Goal: Information Seeking & Learning: Learn about a topic

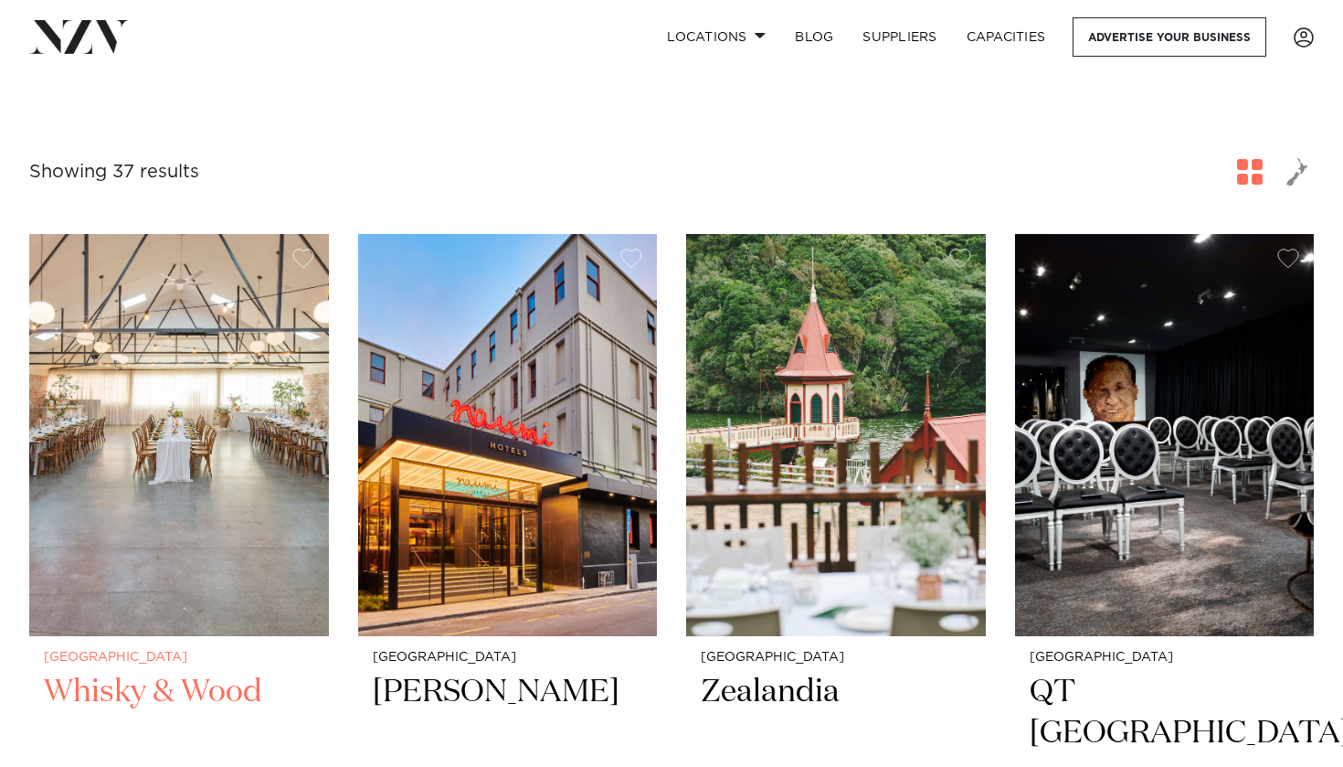
scroll to position [591, 0]
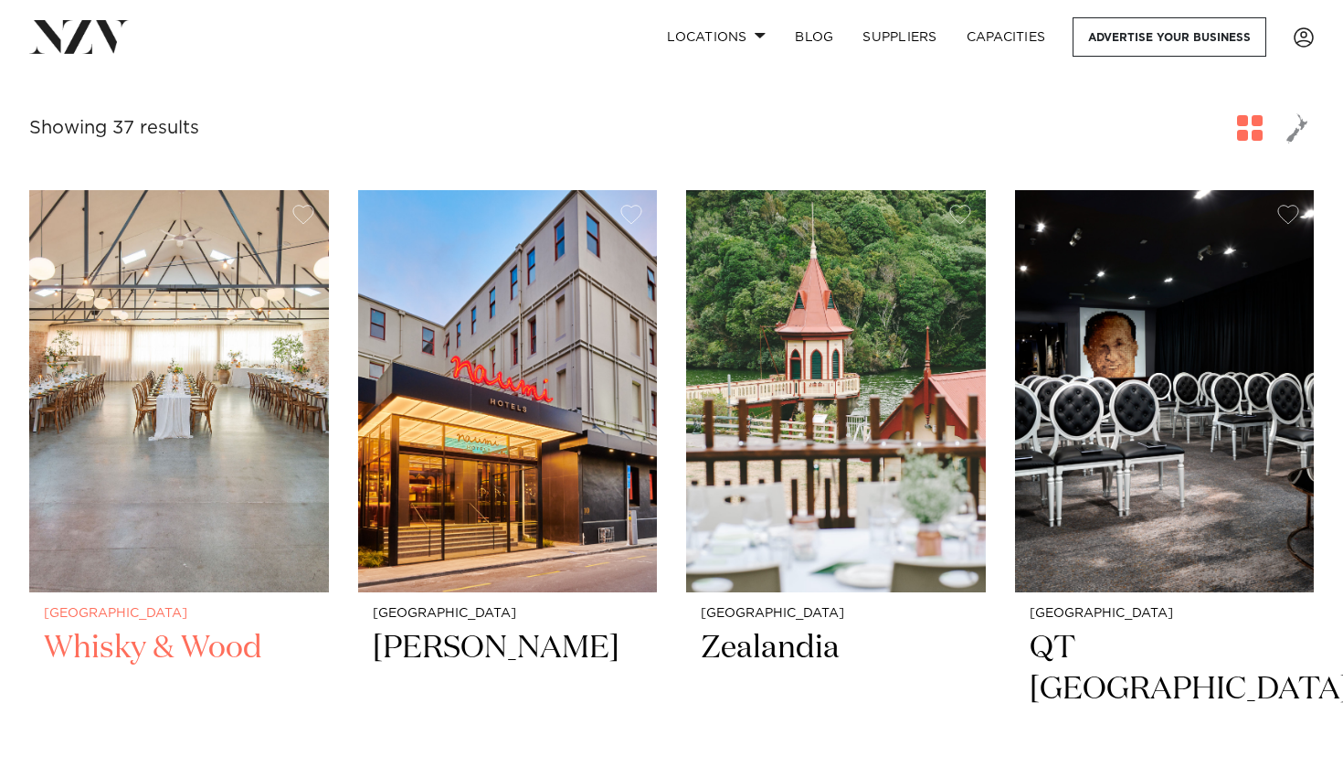
click at [216, 597] on div "Wellington Whisky & Wood A light-filled loft style venue with a character of it…" at bounding box center [179, 775] width 300 height 366
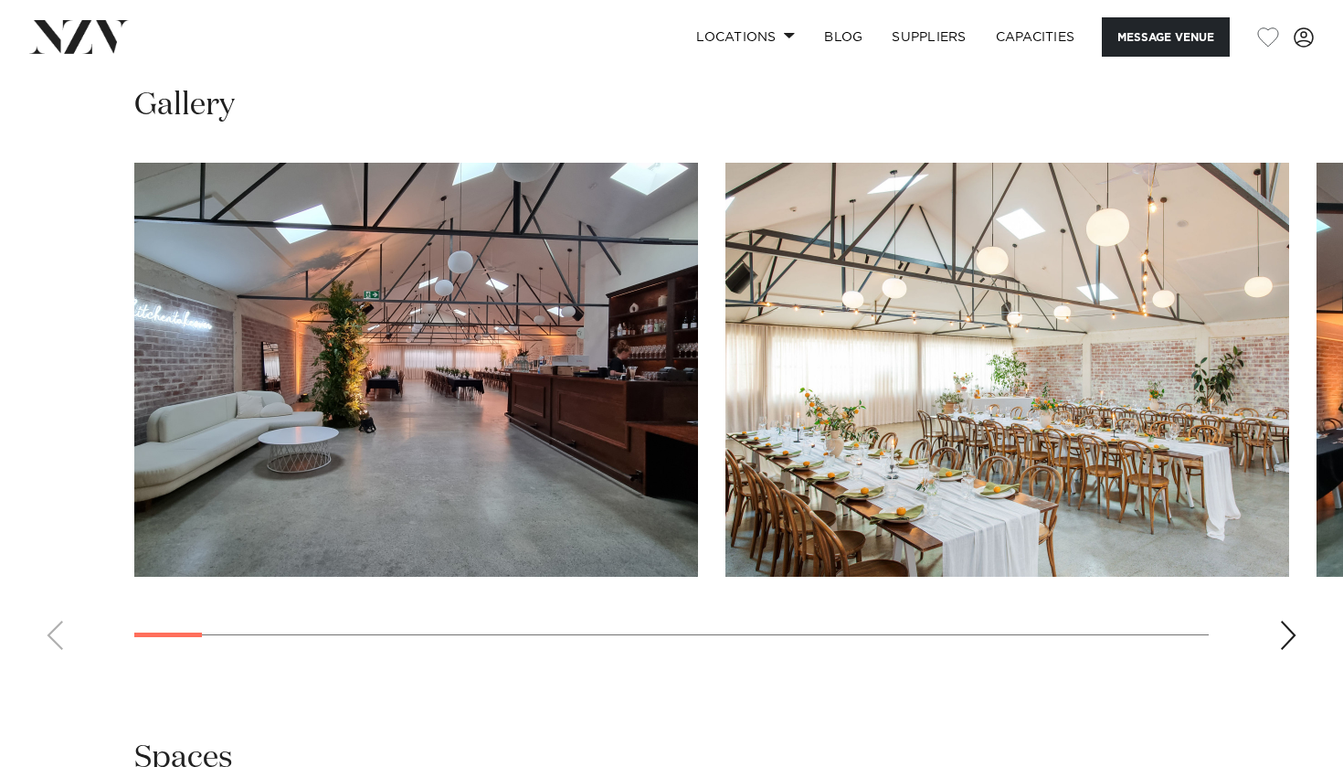
scroll to position [1773, 0]
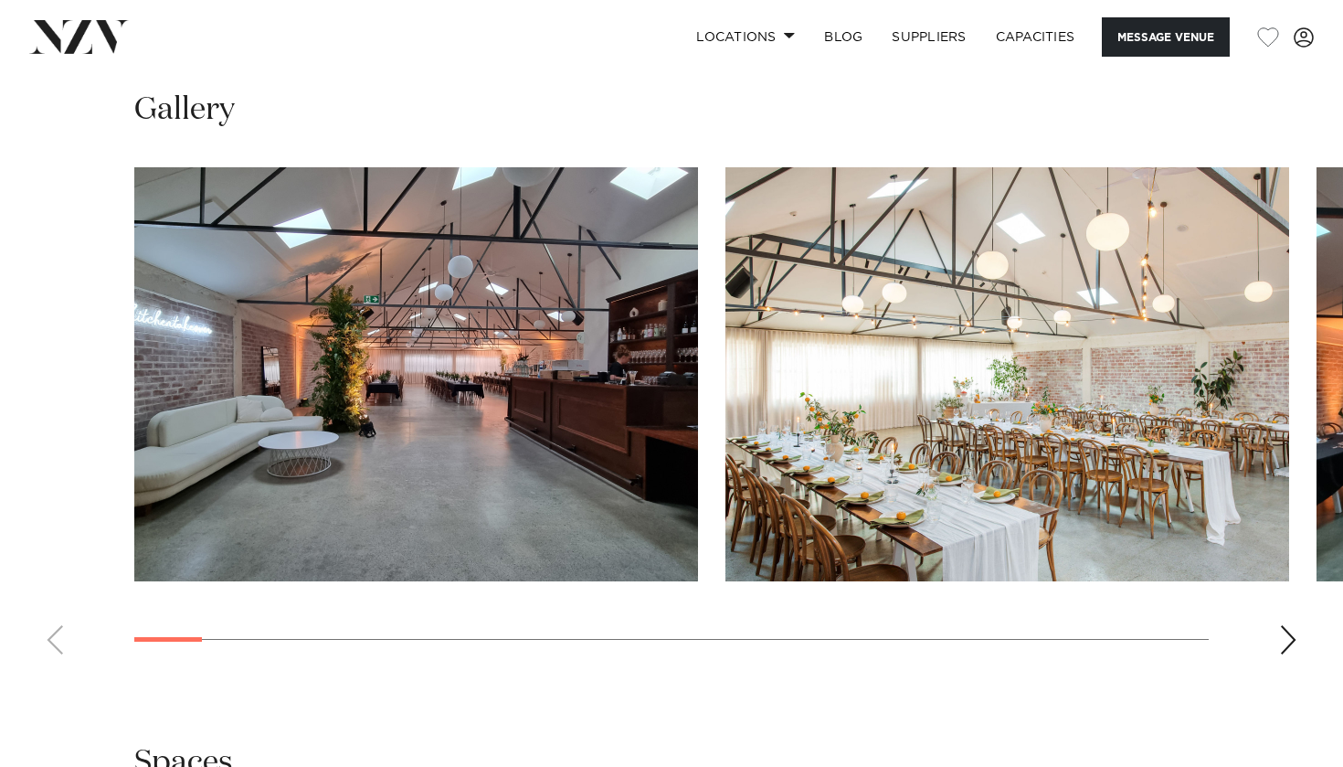
click at [1277, 626] on swiper-container at bounding box center [671, 418] width 1343 height 502
click at [1299, 626] on swiper-container at bounding box center [671, 418] width 1343 height 502
click at [1289, 631] on div "Next slide" at bounding box center [1288, 639] width 18 height 29
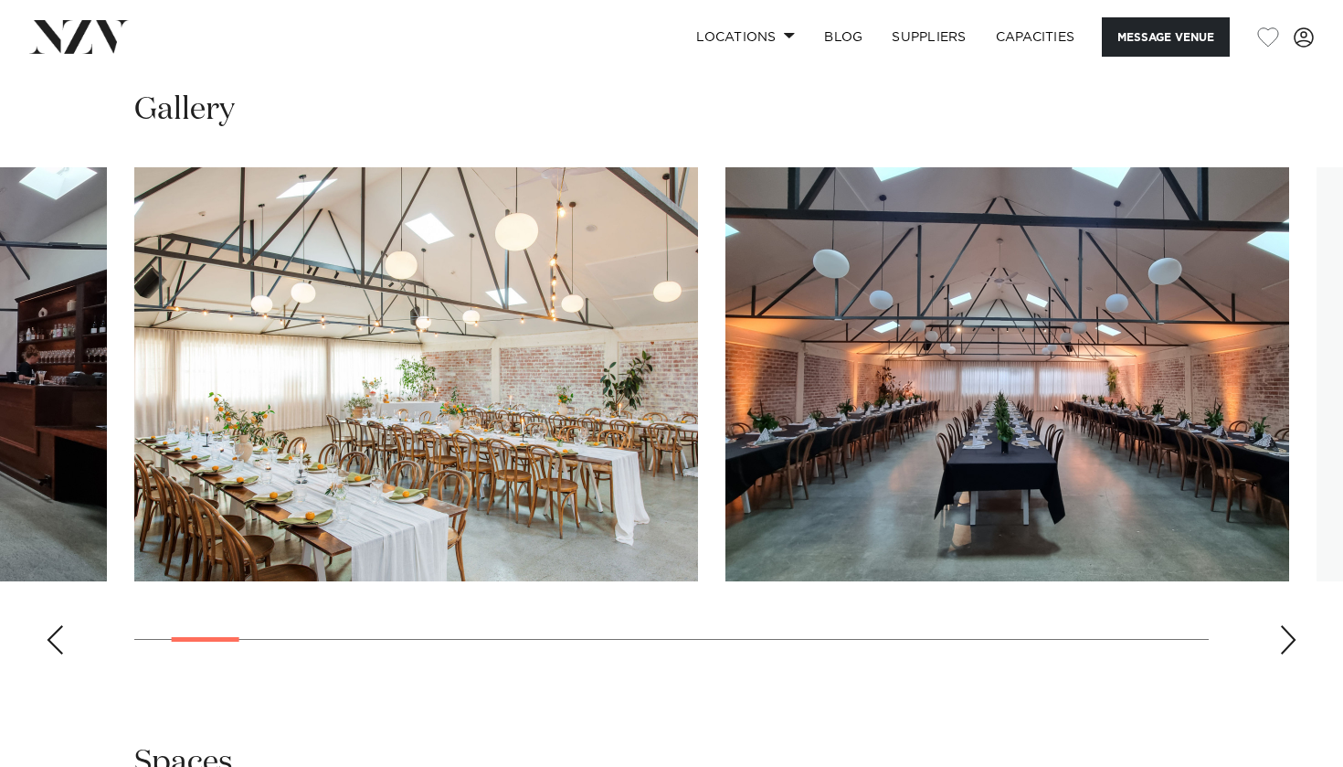
click at [1289, 631] on div "Next slide" at bounding box center [1288, 639] width 18 height 29
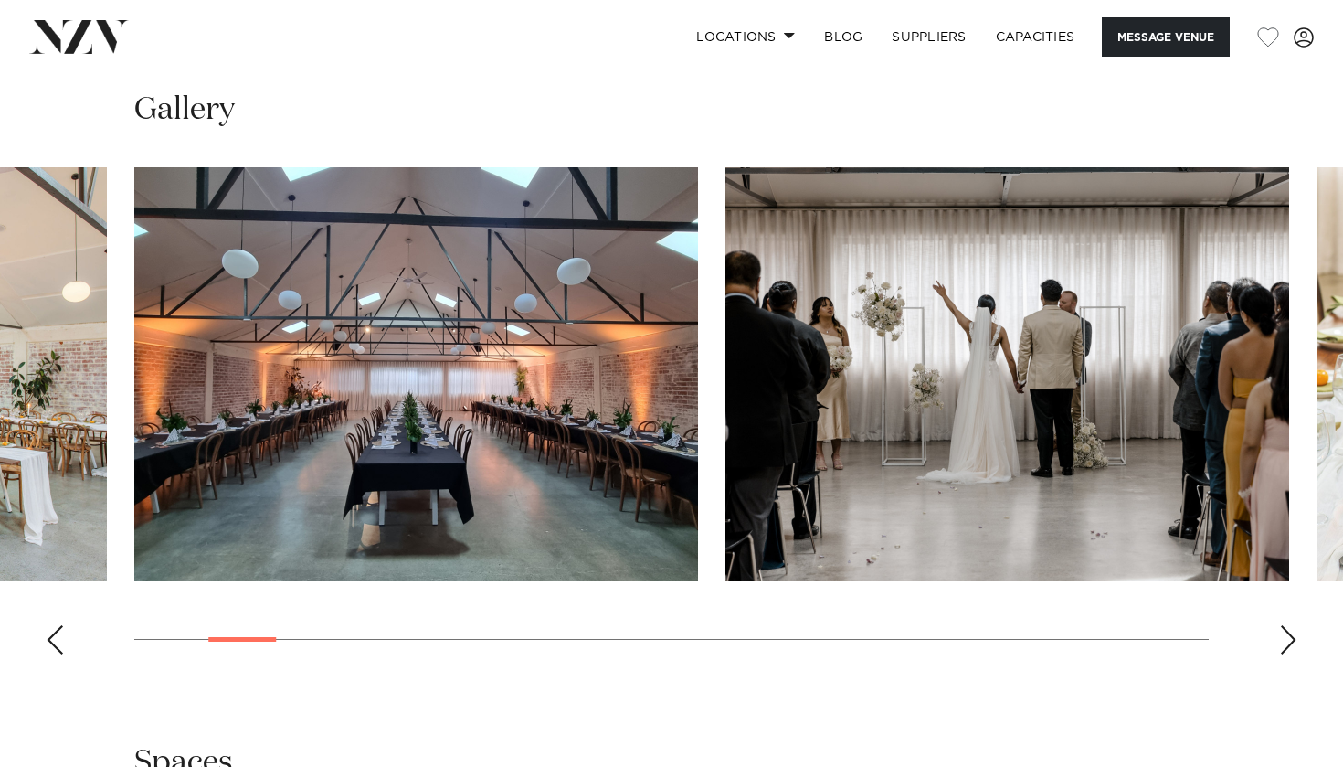
click at [1289, 631] on div "Next slide" at bounding box center [1288, 639] width 18 height 29
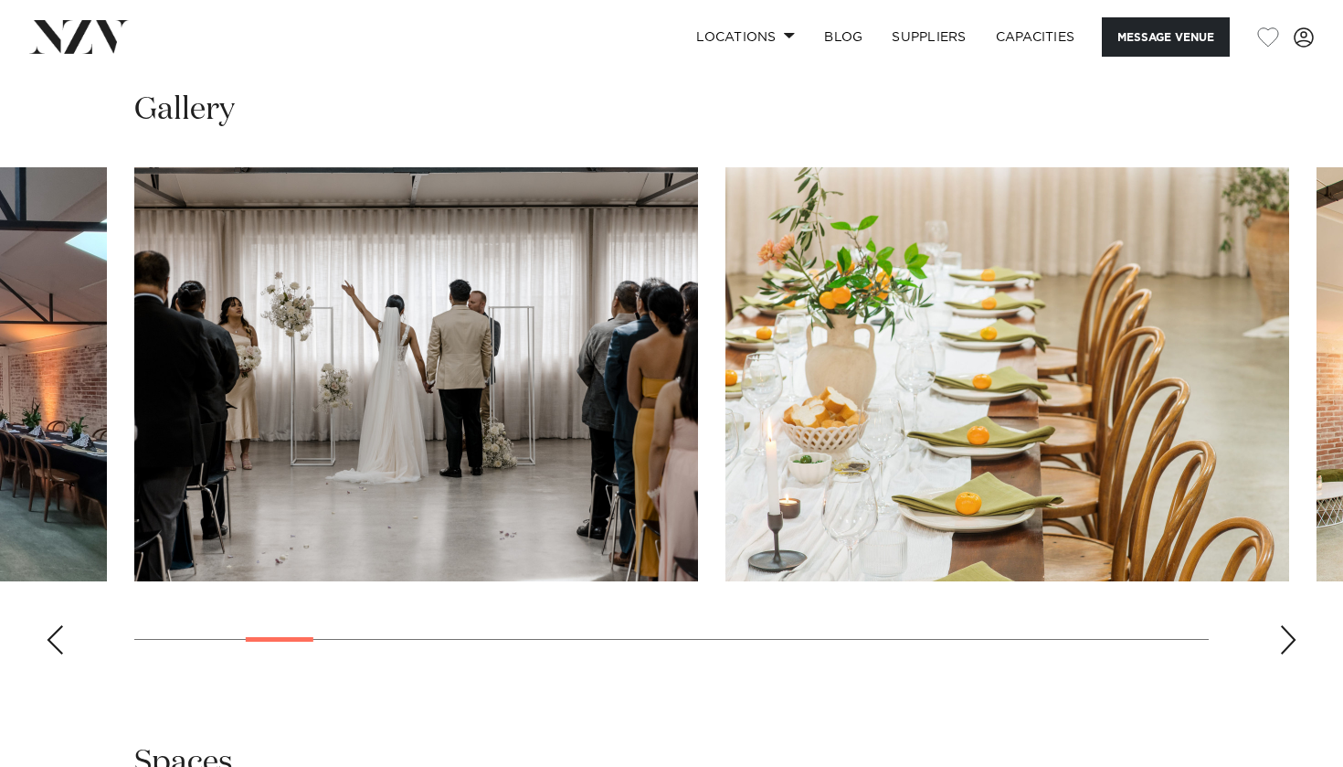
click at [1289, 631] on div "Next slide" at bounding box center [1288, 639] width 18 height 29
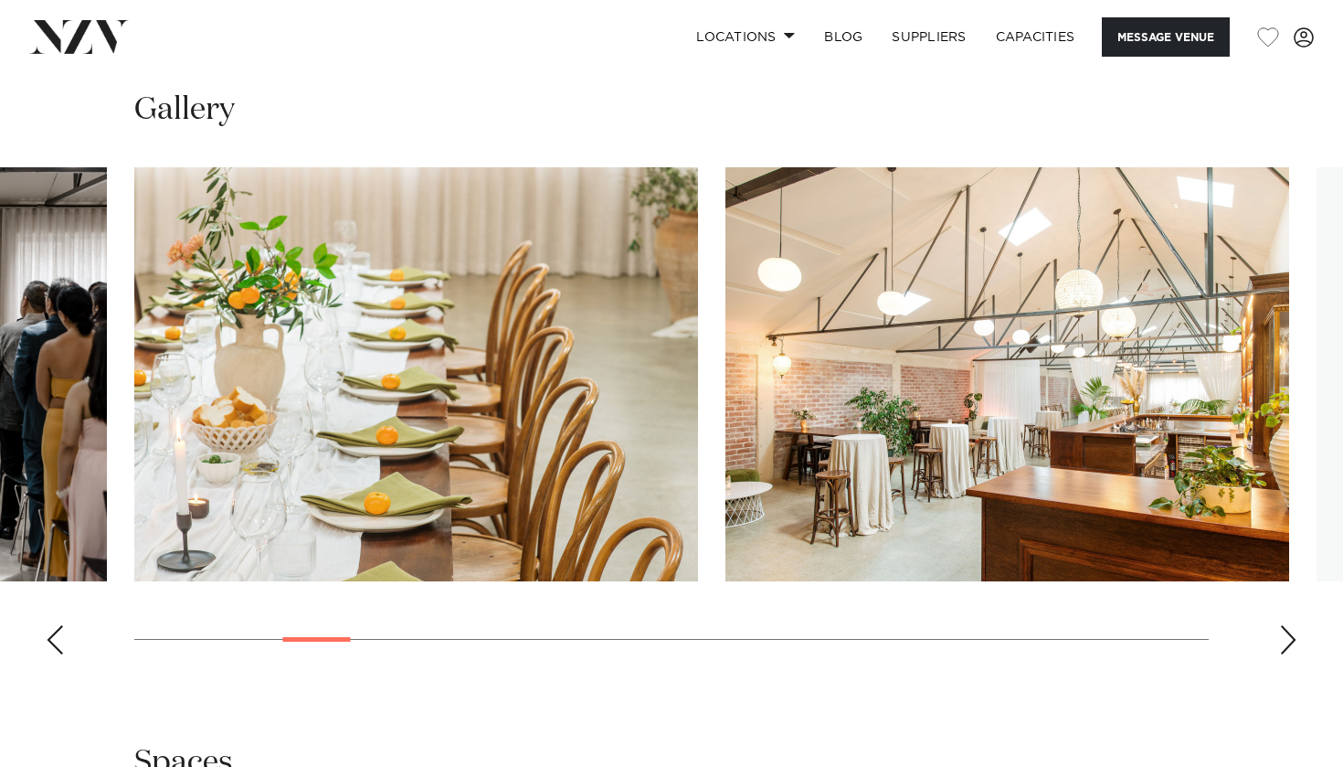
click at [1289, 631] on div "Next slide" at bounding box center [1288, 639] width 18 height 29
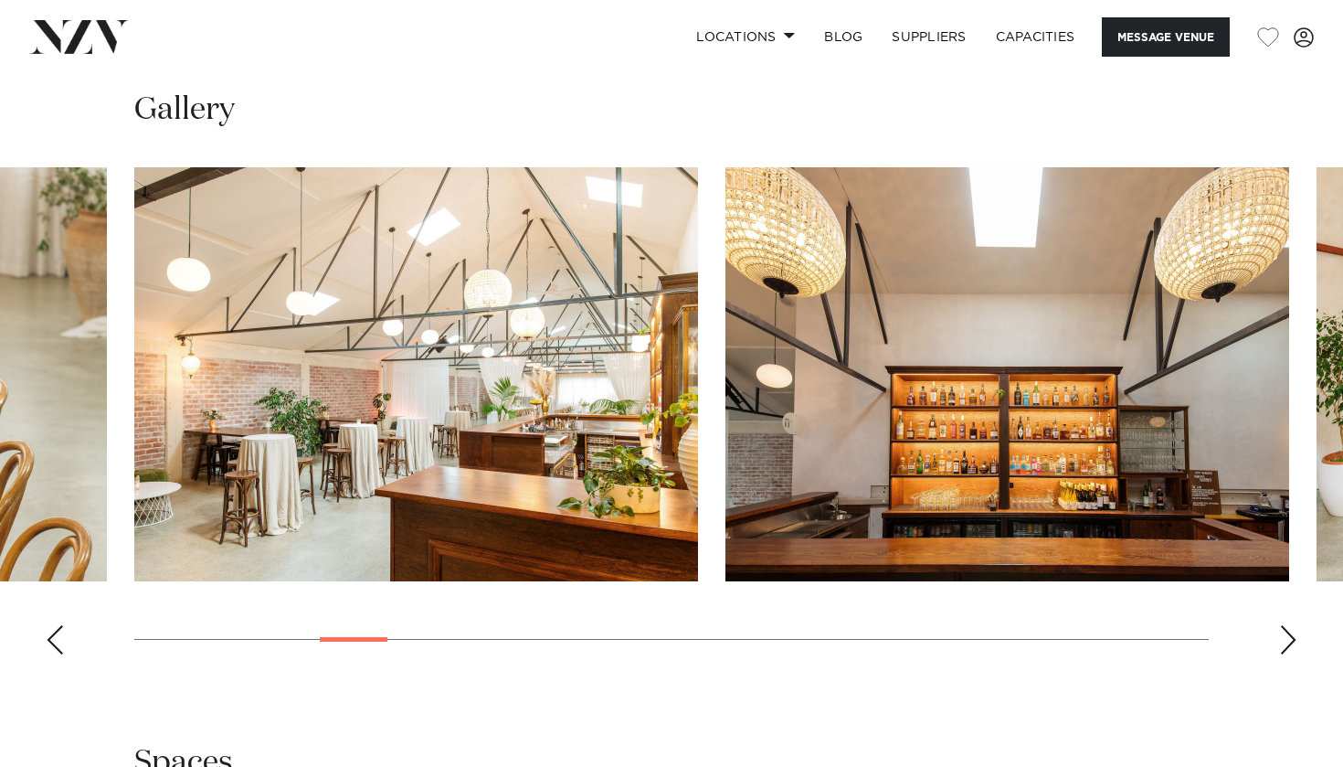
click at [1289, 631] on div "Next slide" at bounding box center [1288, 639] width 18 height 29
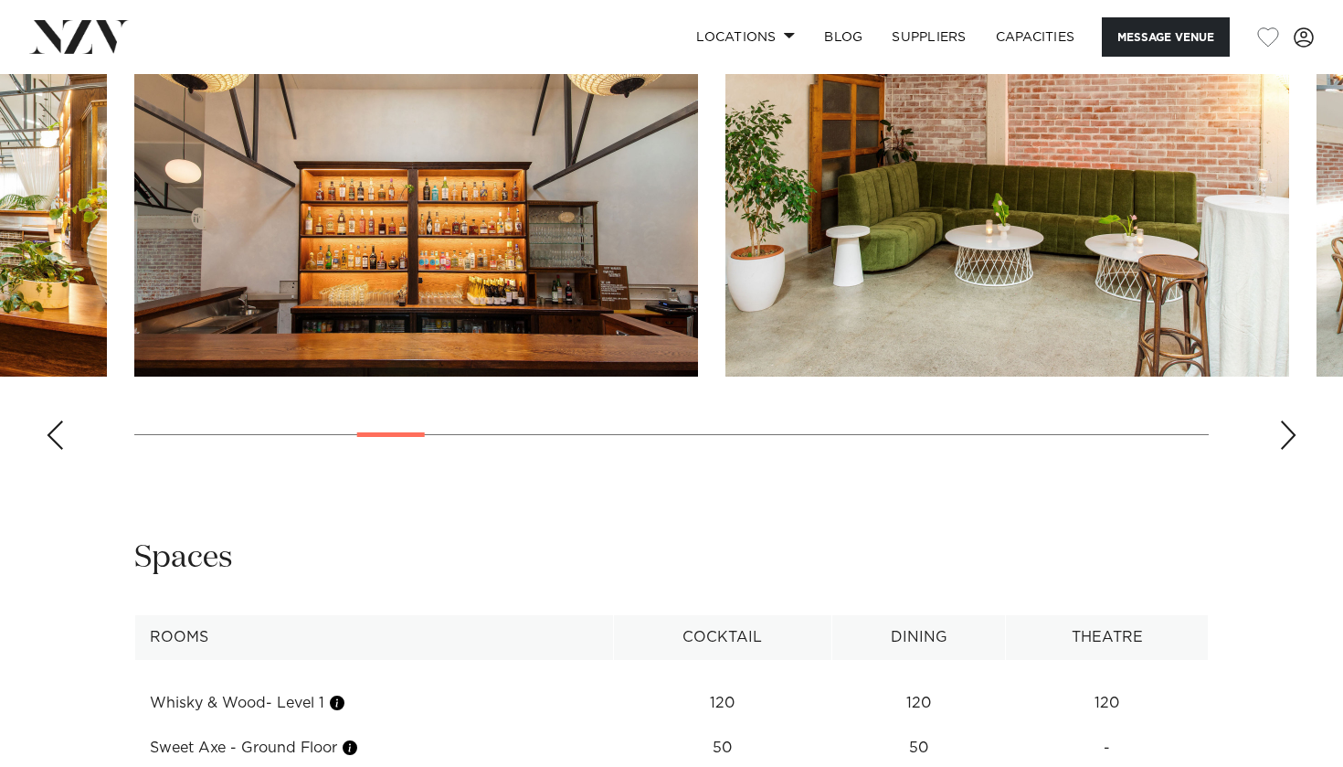
scroll to position [1963, 0]
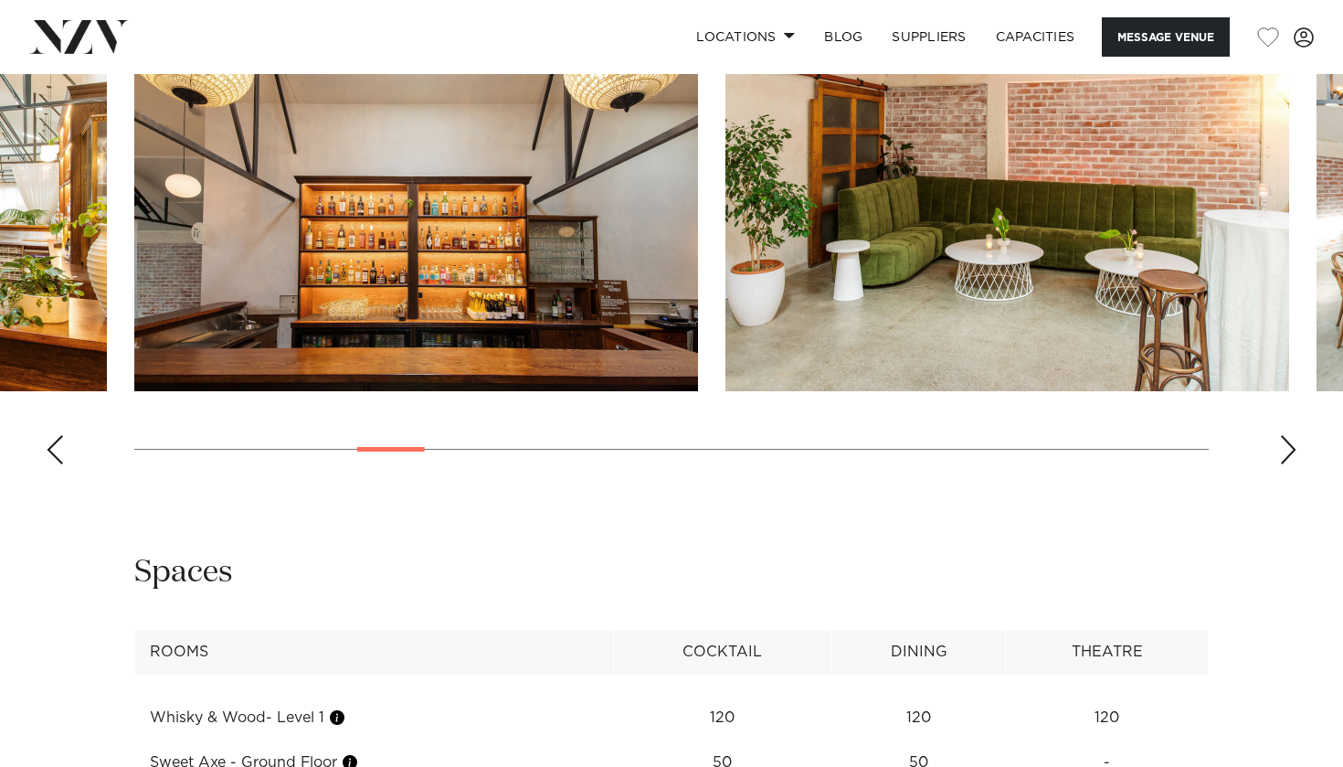
click at [1304, 440] on swiper-container at bounding box center [671, 228] width 1343 height 502
click at [1286, 453] on div "Next slide" at bounding box center [1288, 449] width 18 height 29
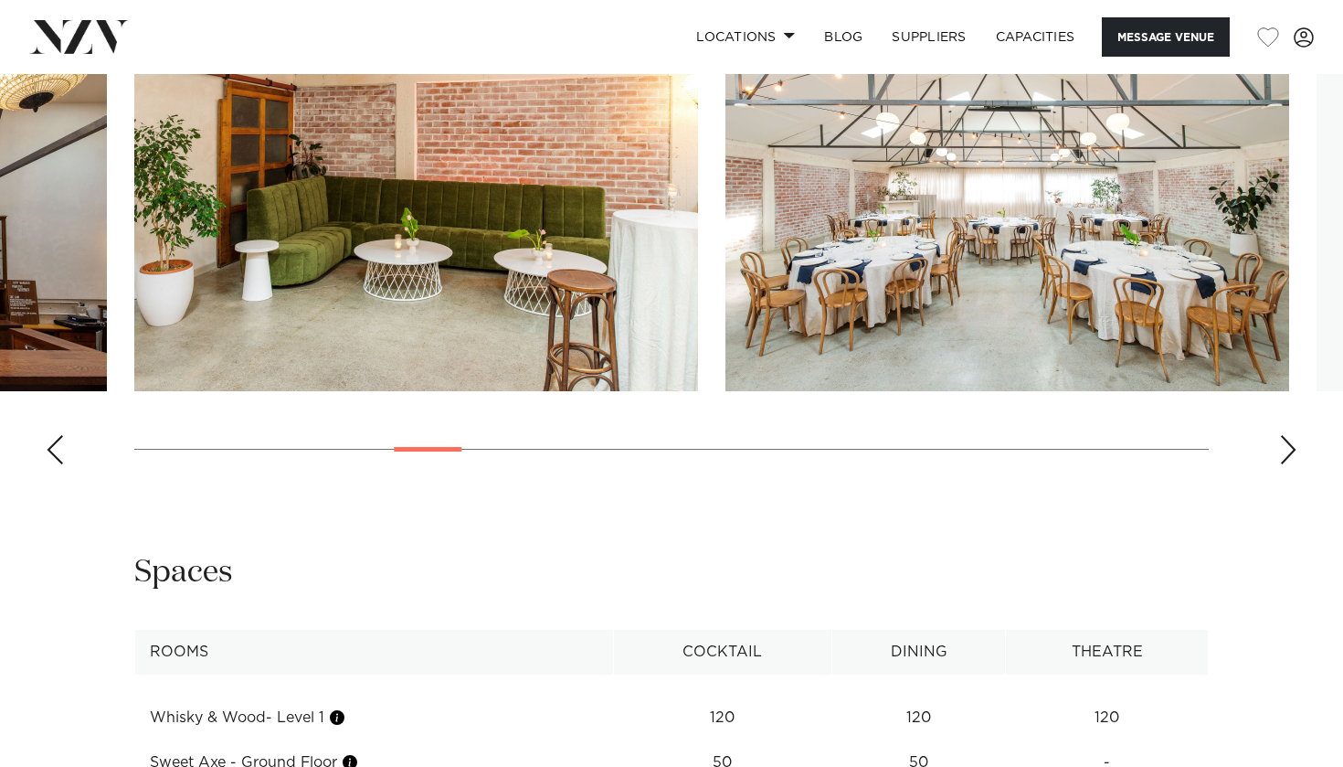
click at [1286, 453] on div "Next slide" at bounding box center [1288, 449] width 18 height 29
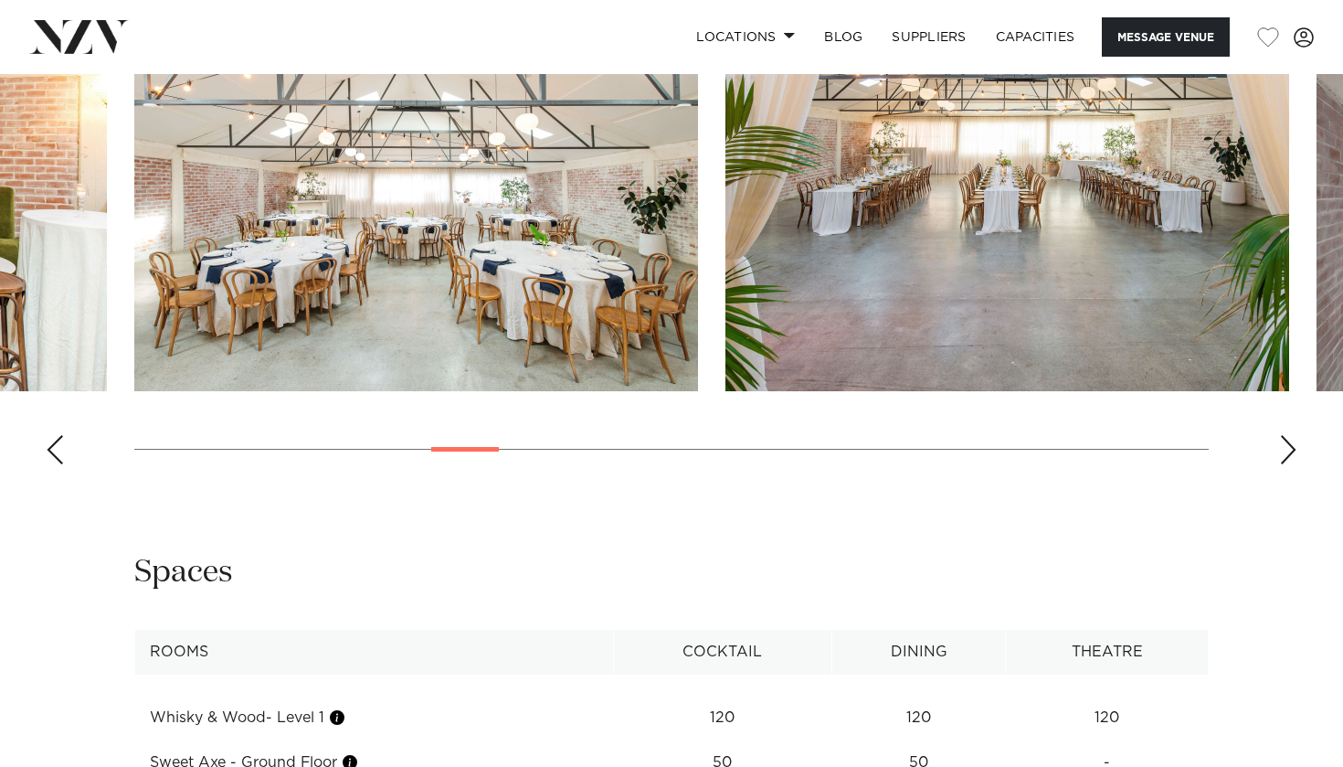
click at [1286, 453] on div "Next slide" at bounding box center [1288, 449] width 18 height 29
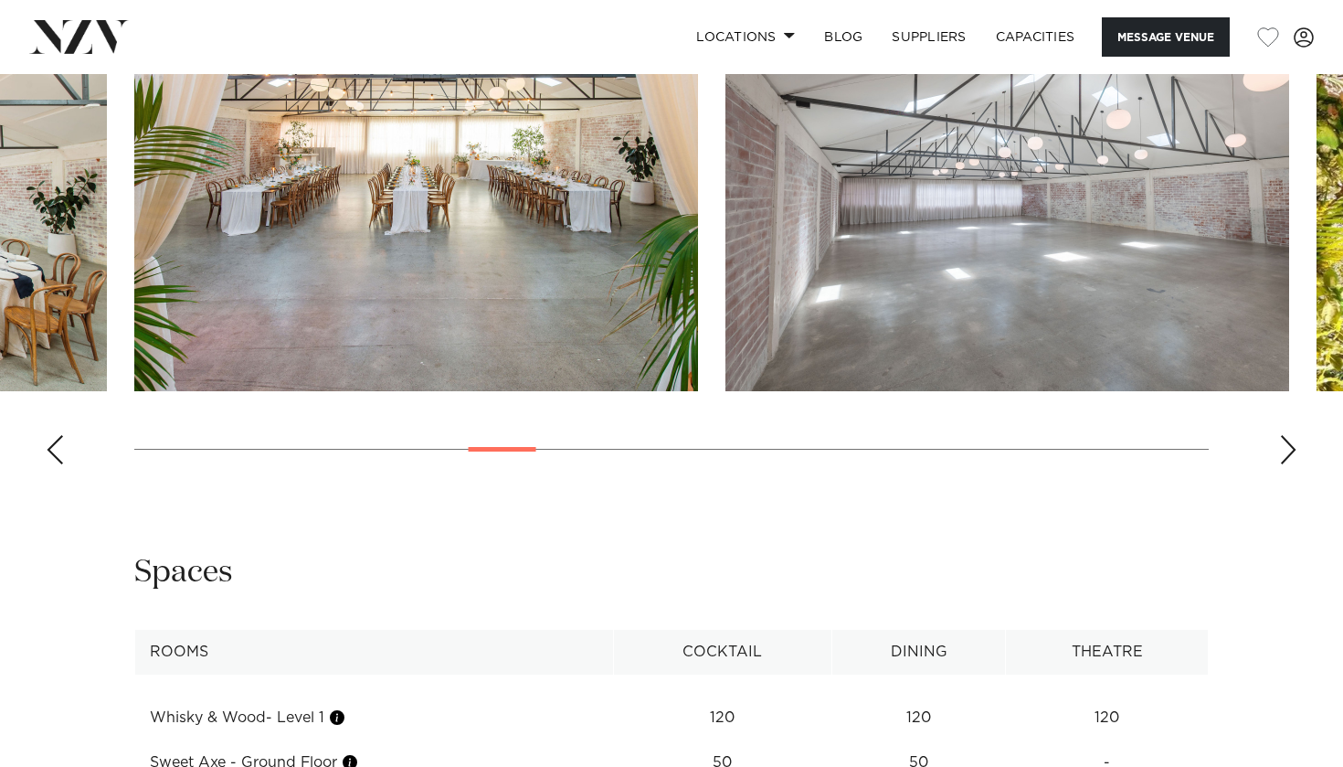
click at [1286, 453] on div "Next slide" at bounding box center [1288, 449] width 18 height 29
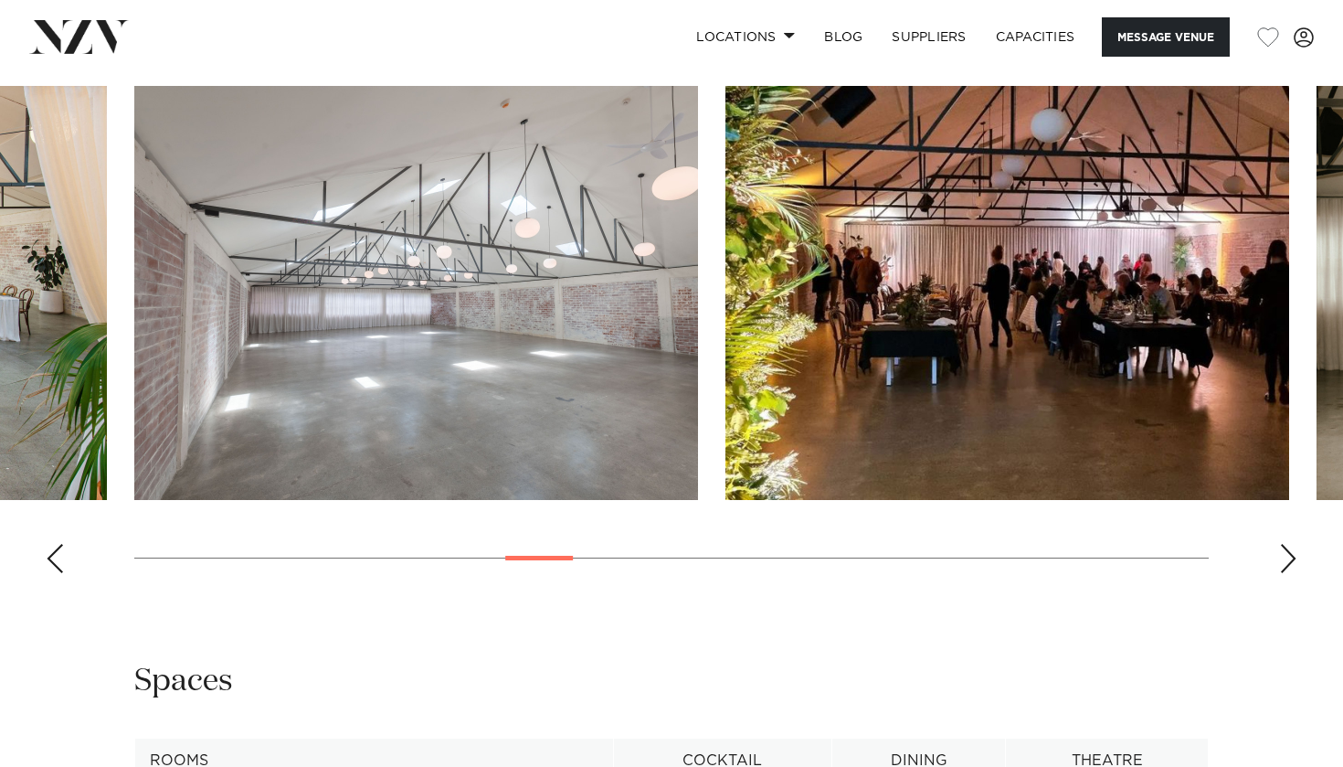
scroll to position [1775, 0]
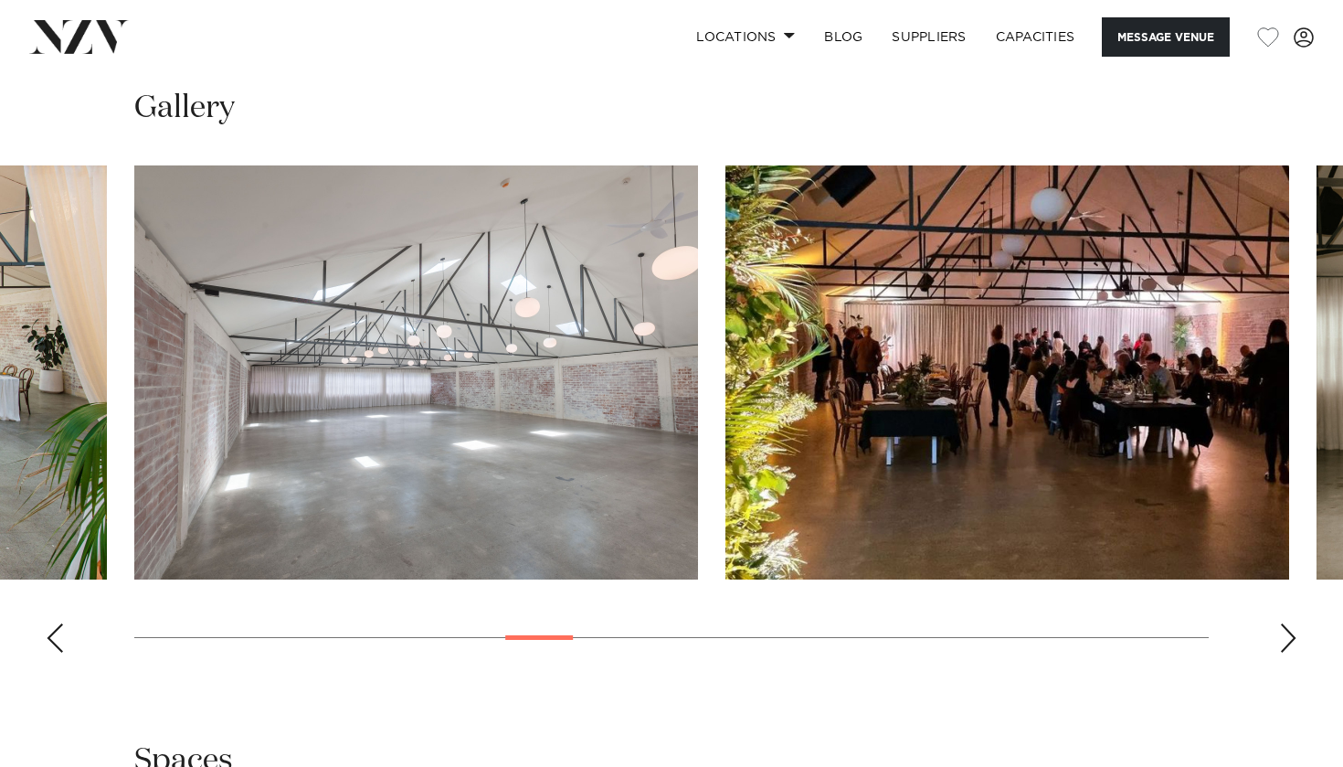
click at [1286, 633] on div "Next slide" at bounding box center [1288, 637] width 18 height 29
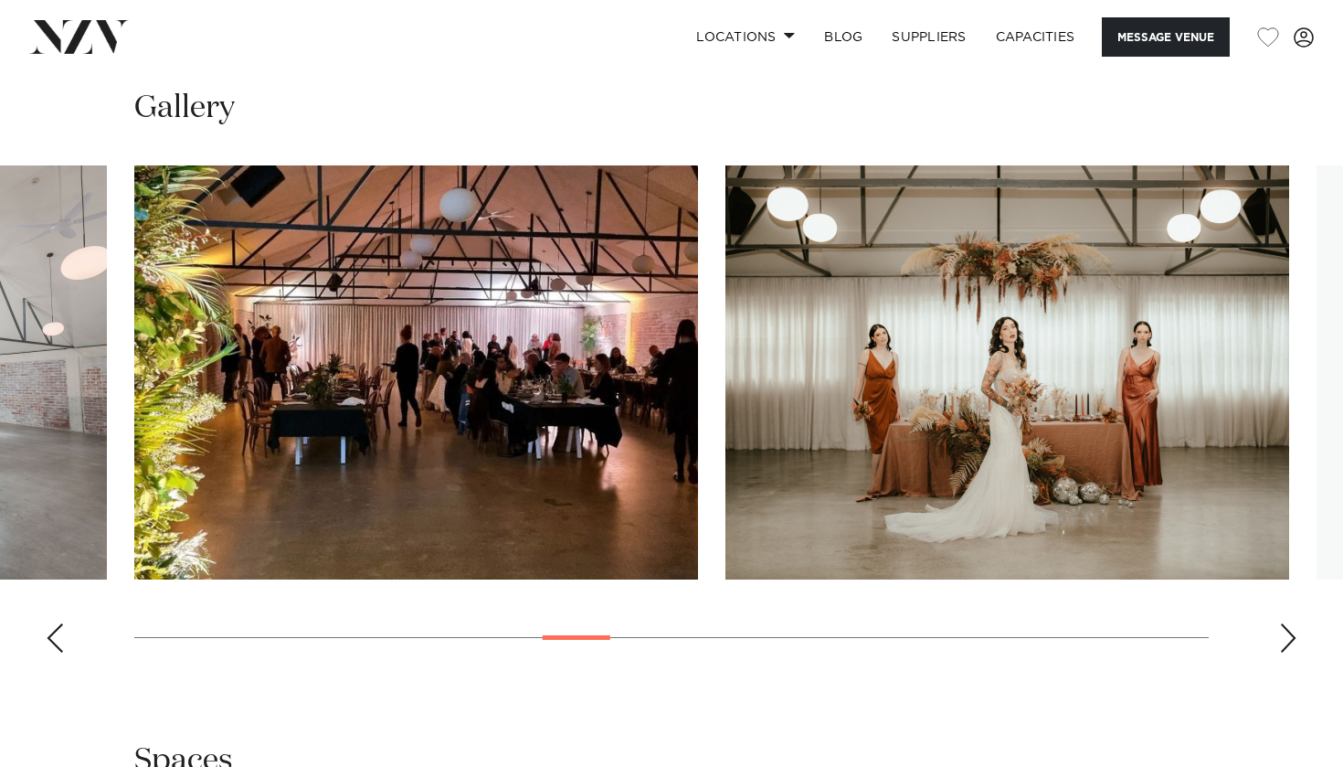
click at [1286, 633] on div "Next slide" at bounding box center [1288, 637] width 18 height 29
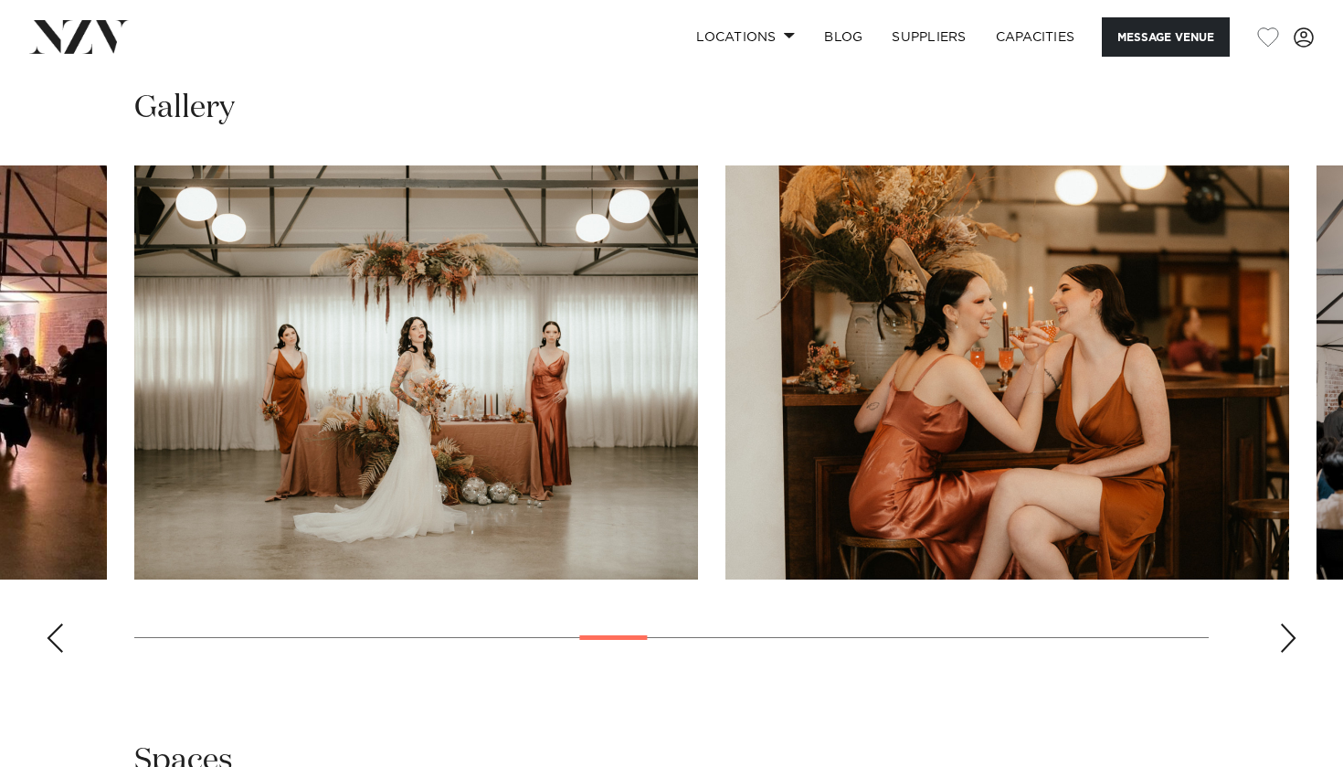
click at [1286, 633] on div "Next slide" at bounding box center [1288, 637] width 18 height 29
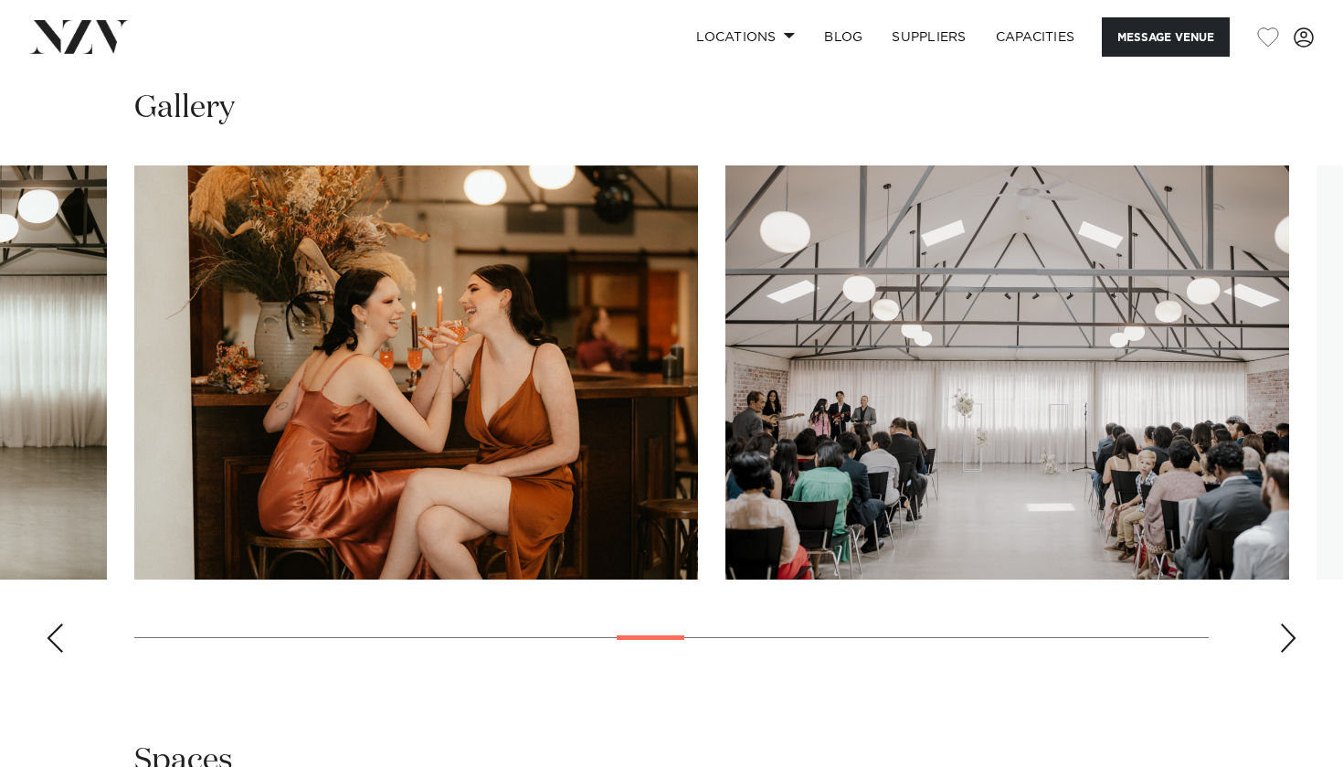
click at [1286, 633] on div "Next slide" at bounding box center [1288, 637] width 18 height 29
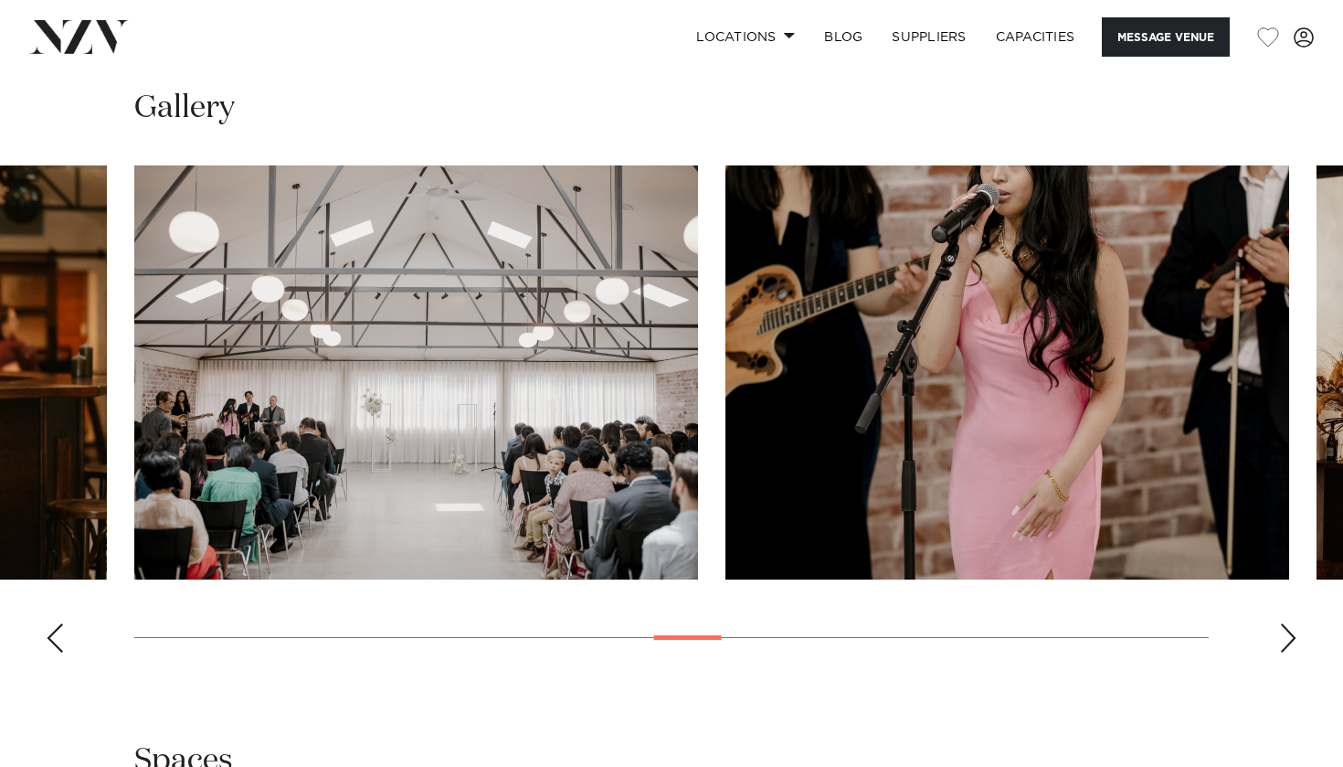
click at [1286, 633] on div "Next slide" at bounding box center [1288, 637] width 18 height 29
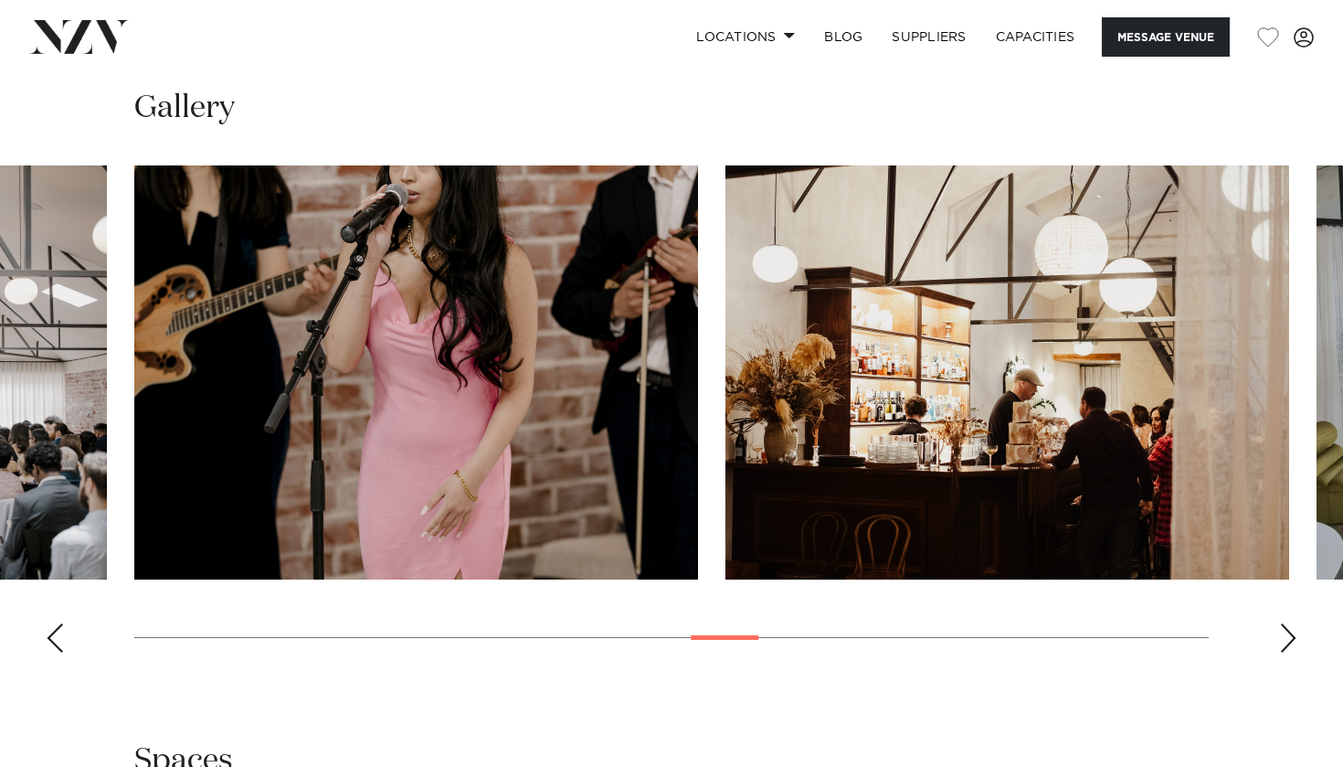
click at [1286, 633] on div "Next slide" at bounding box center [1288, 637] width 18 height 29
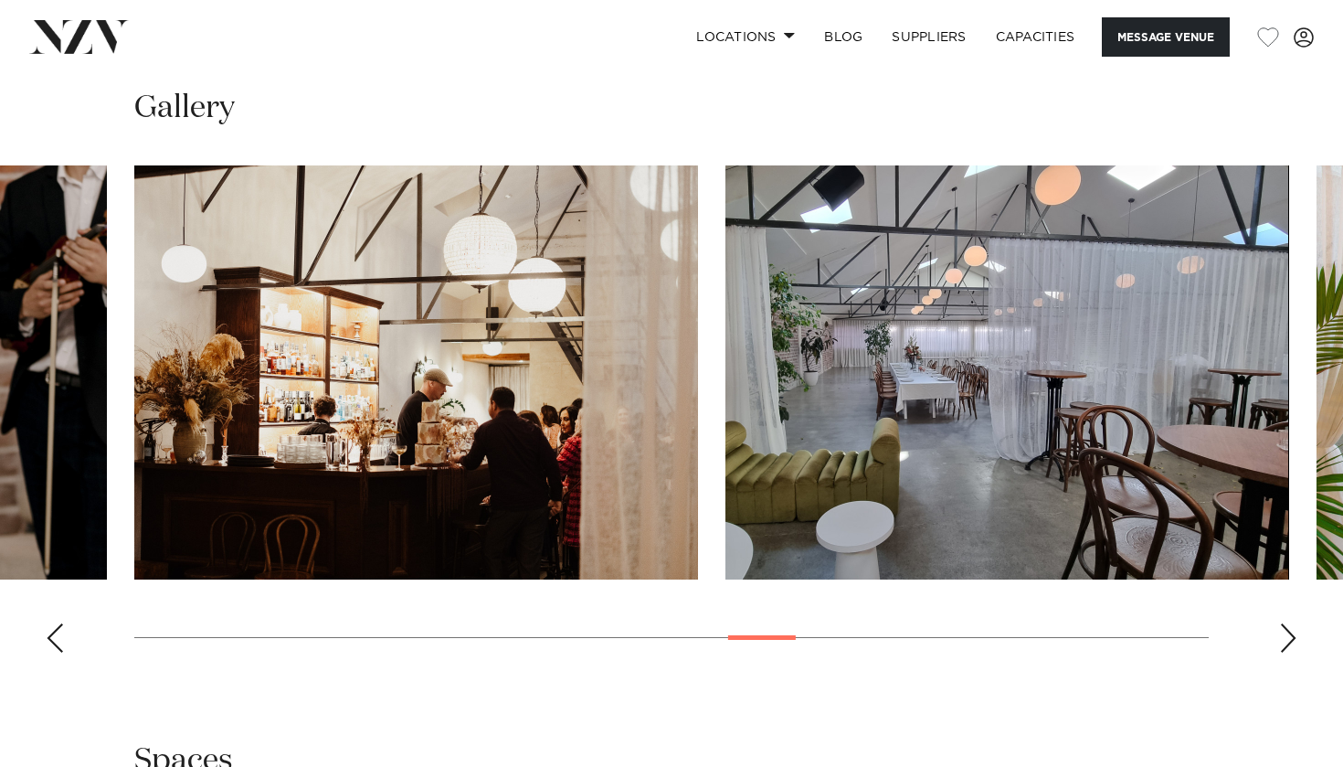
click at [1286, 633] on div "Next slide" at bounding box center [1288, 637] width 18 height 29
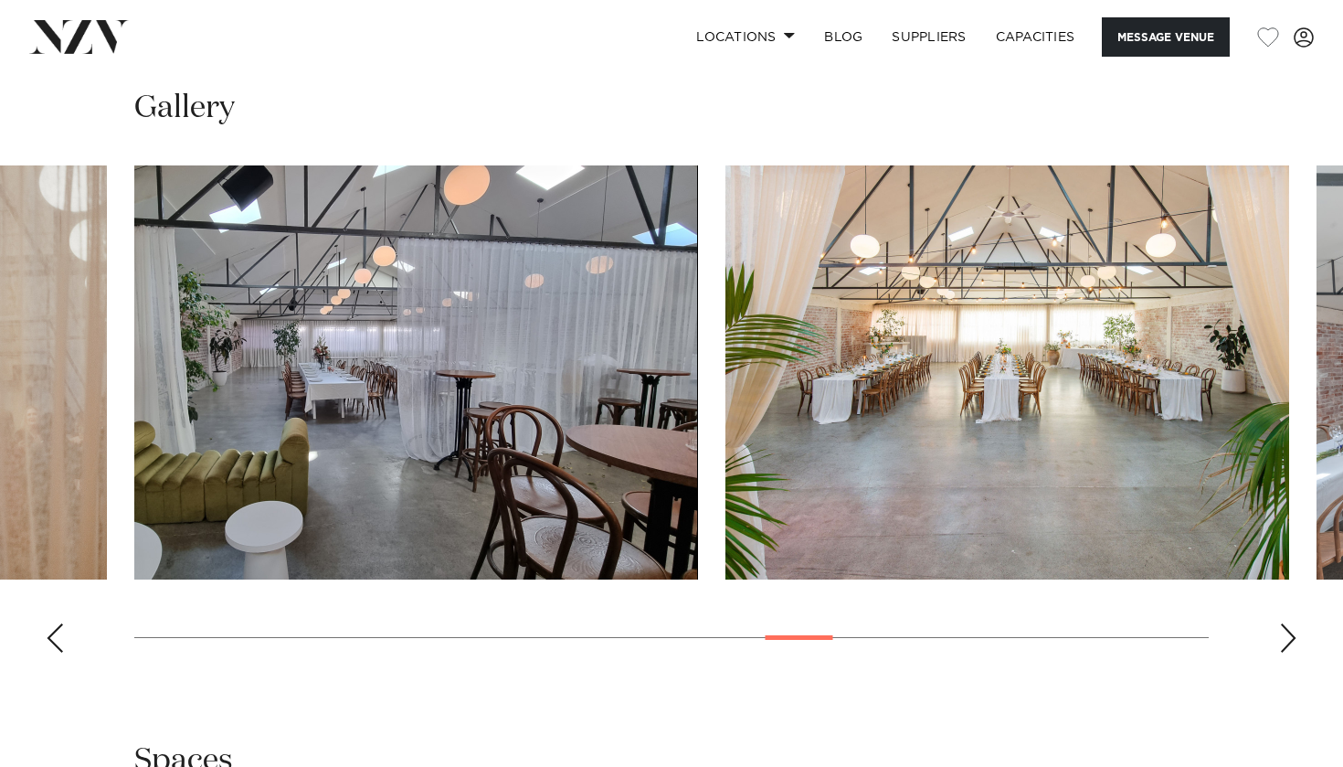
click at [1286, 633] on div "Next slide" at bounding box center [1288, 637] width 18 height 29
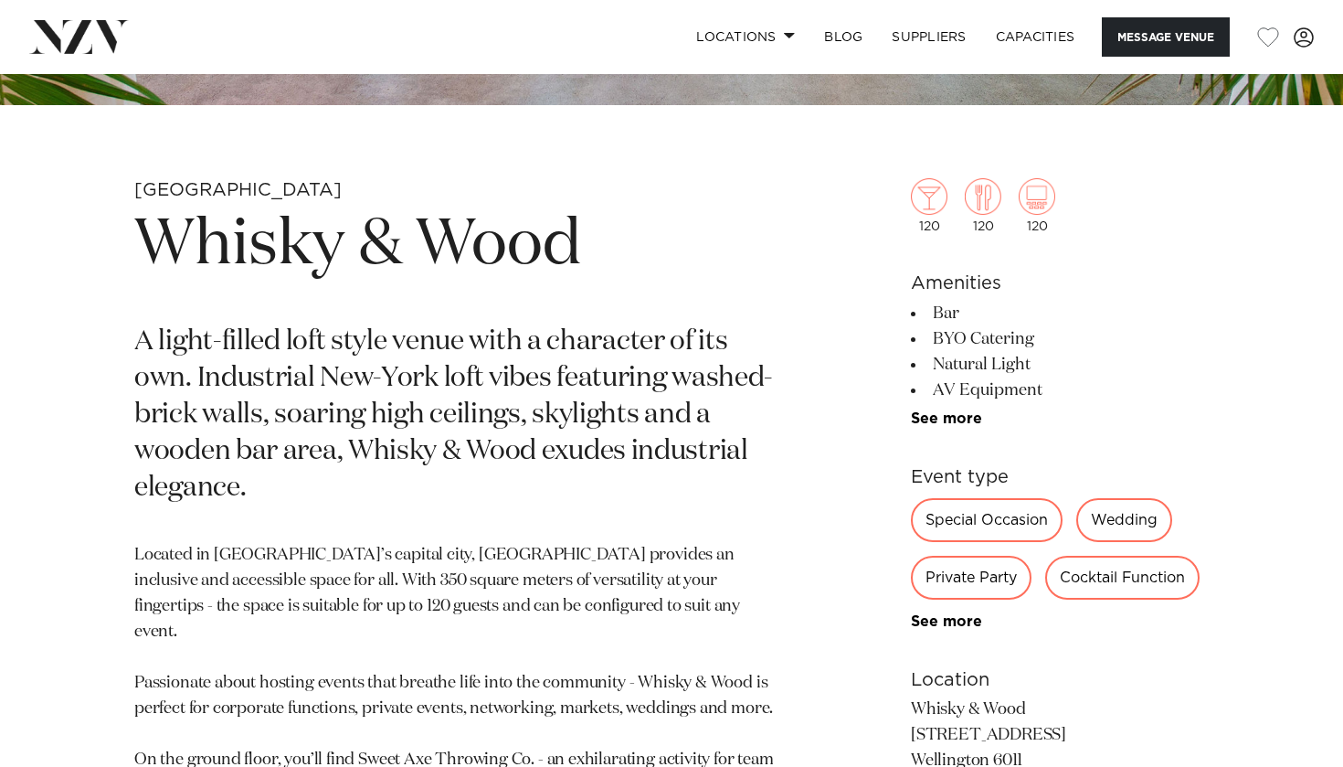
scroll to position [579, 0]
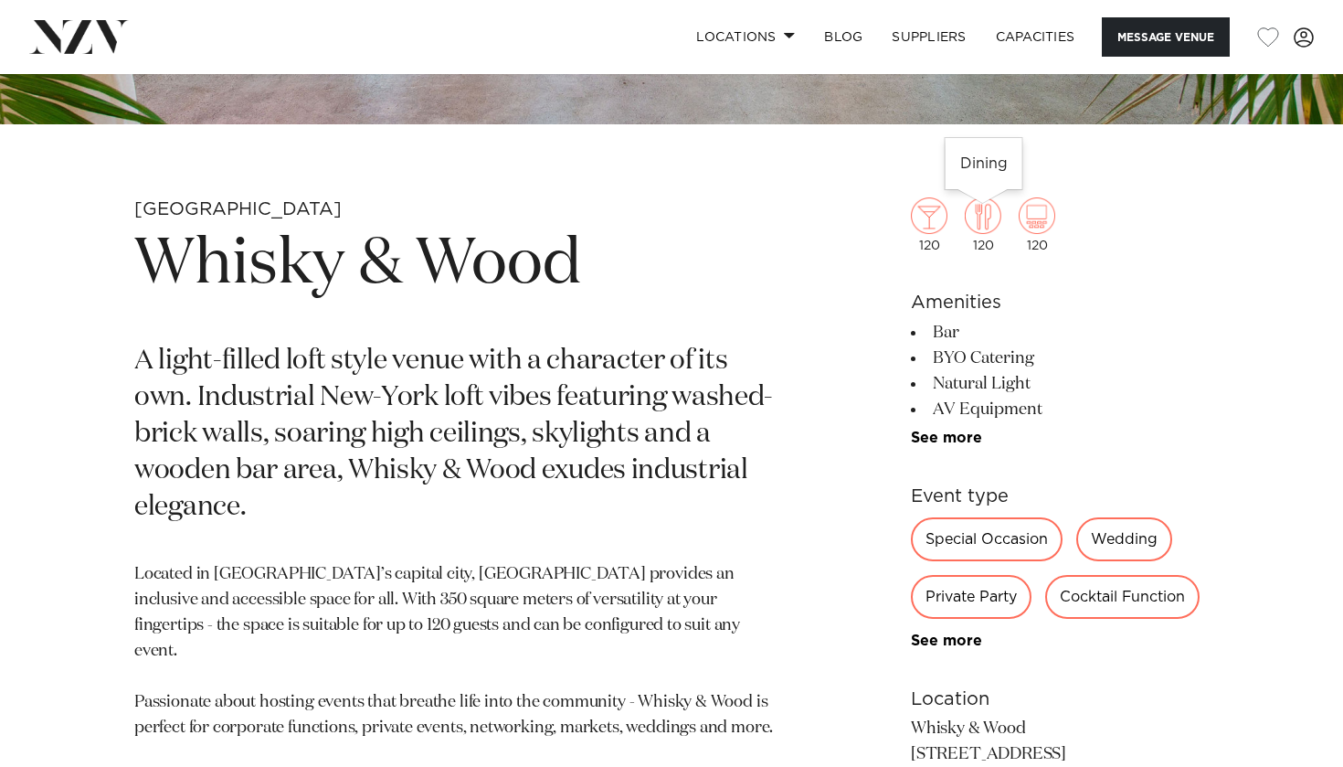
click at [978, 240] on div "120" at bounding box center [983, 224] width 37 height 55
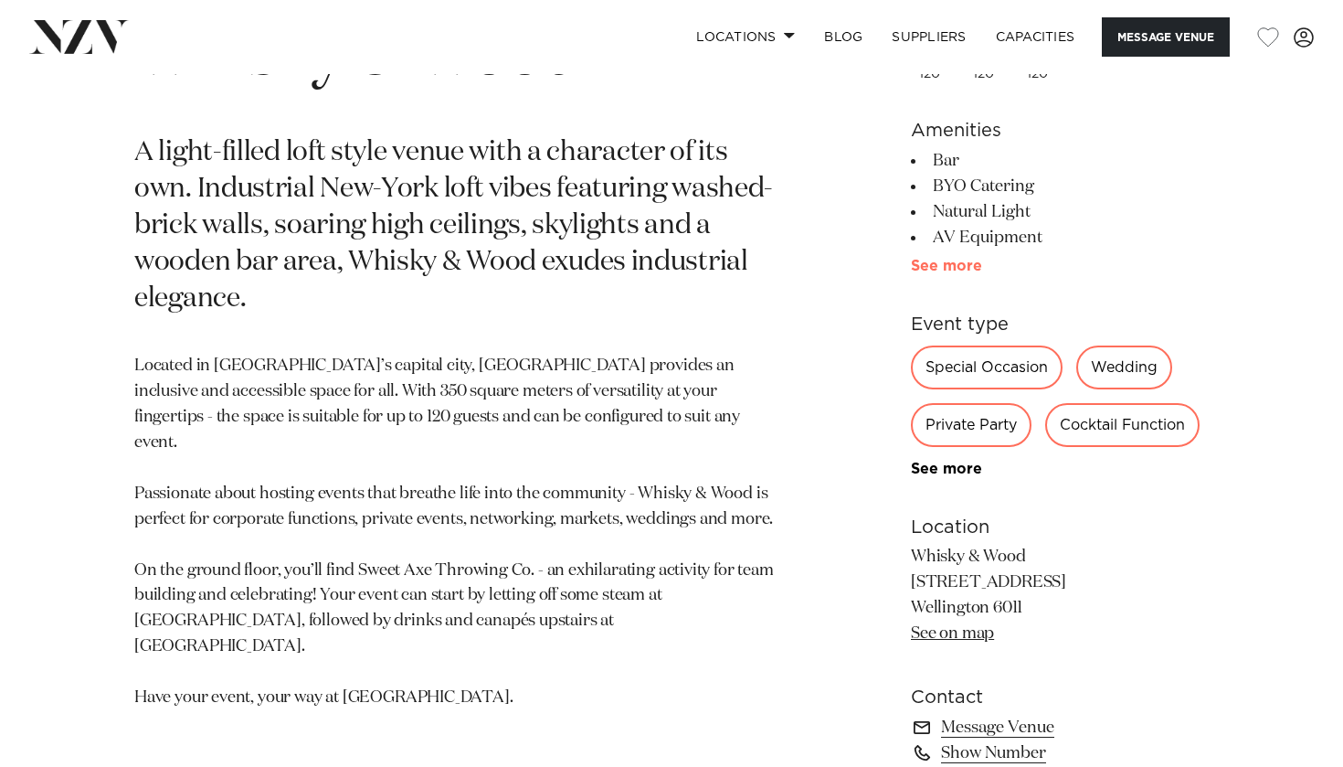
scroll to position [793, 0]
